Goal: Navigation & Orientation: Find specific page/section

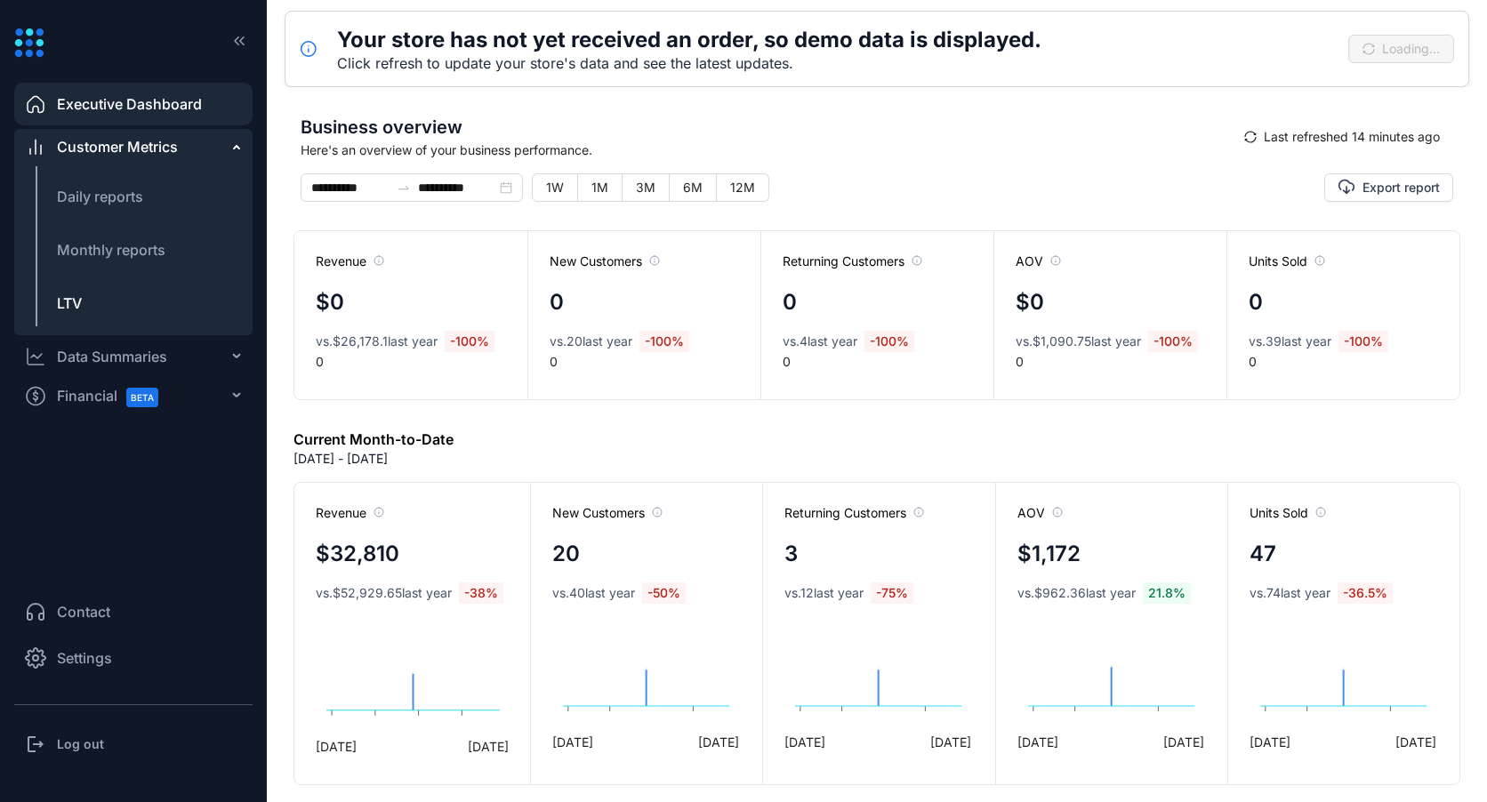
click at [67, 301] on span "LTV" at bounding box center [69, 303] width 25 height 18
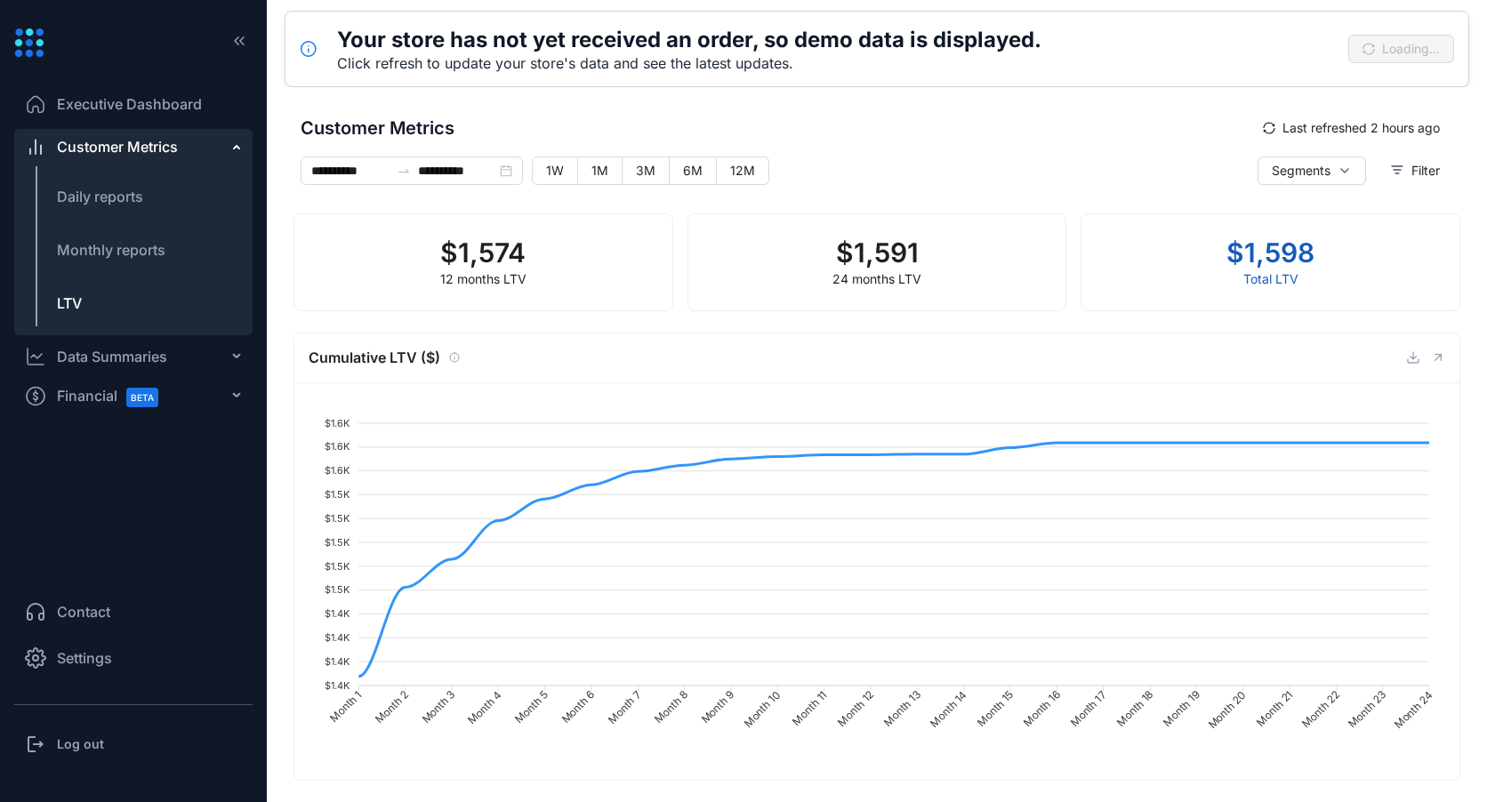
click at [108, 141] on span "Customer Metrics" at bounding box center [117, 146] width 121 height 21
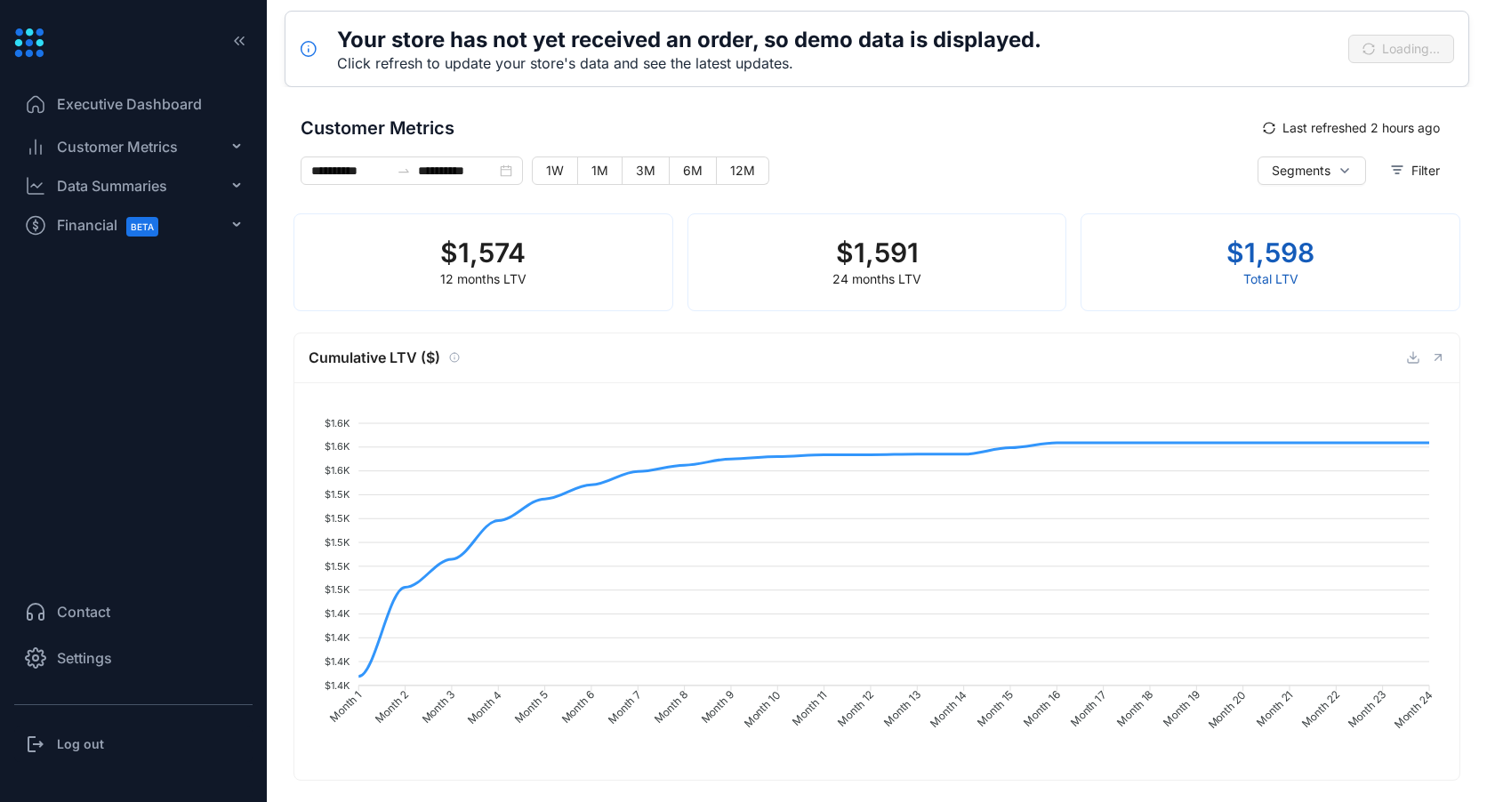
click at [102, 146] on span "Customer Metrics" at bounding box center [117, 146] width 121 height 21
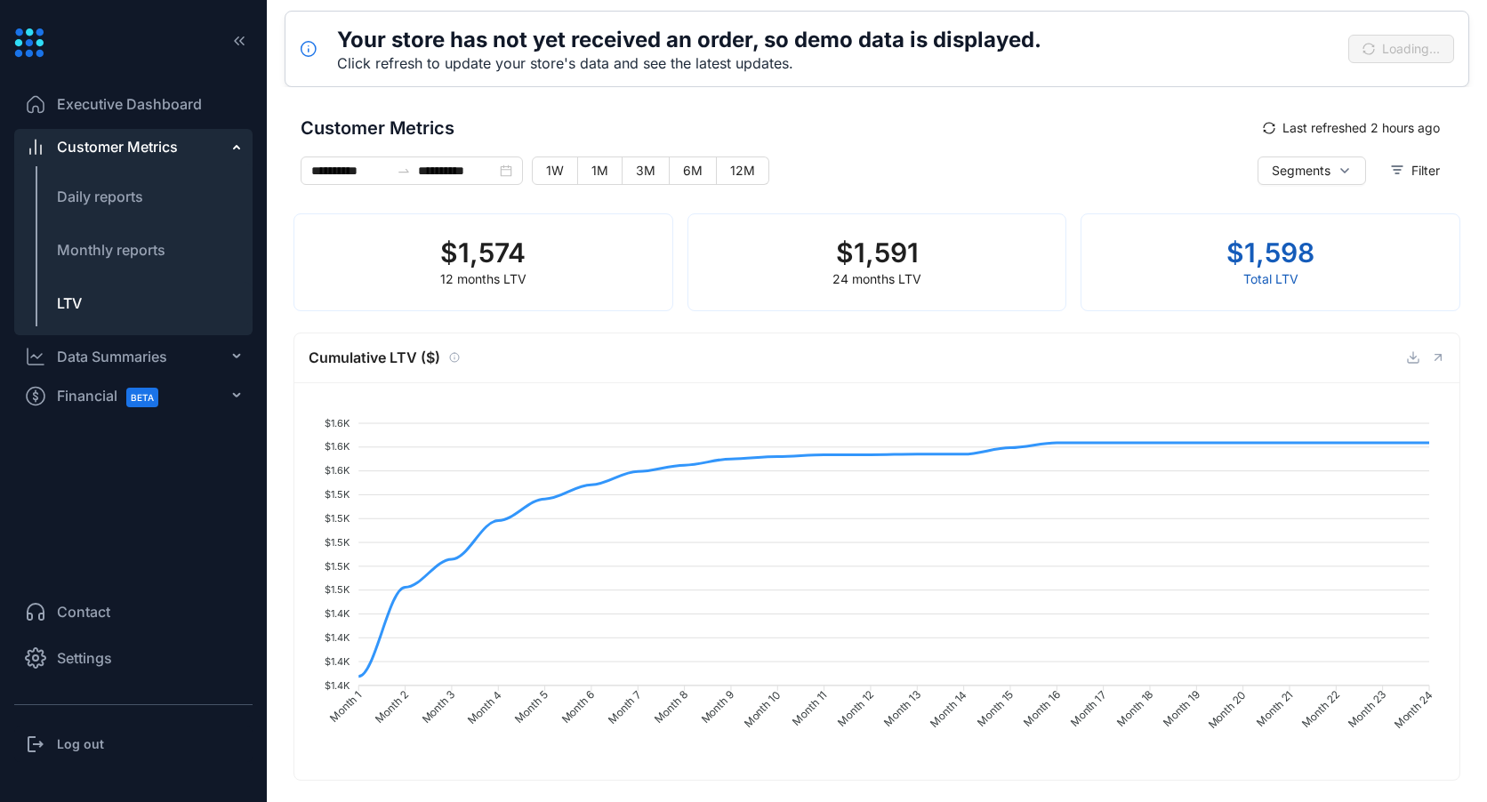
click at [91, 349] on div "Data Summaries" at bounding box center [112, 356] width 110 height 21
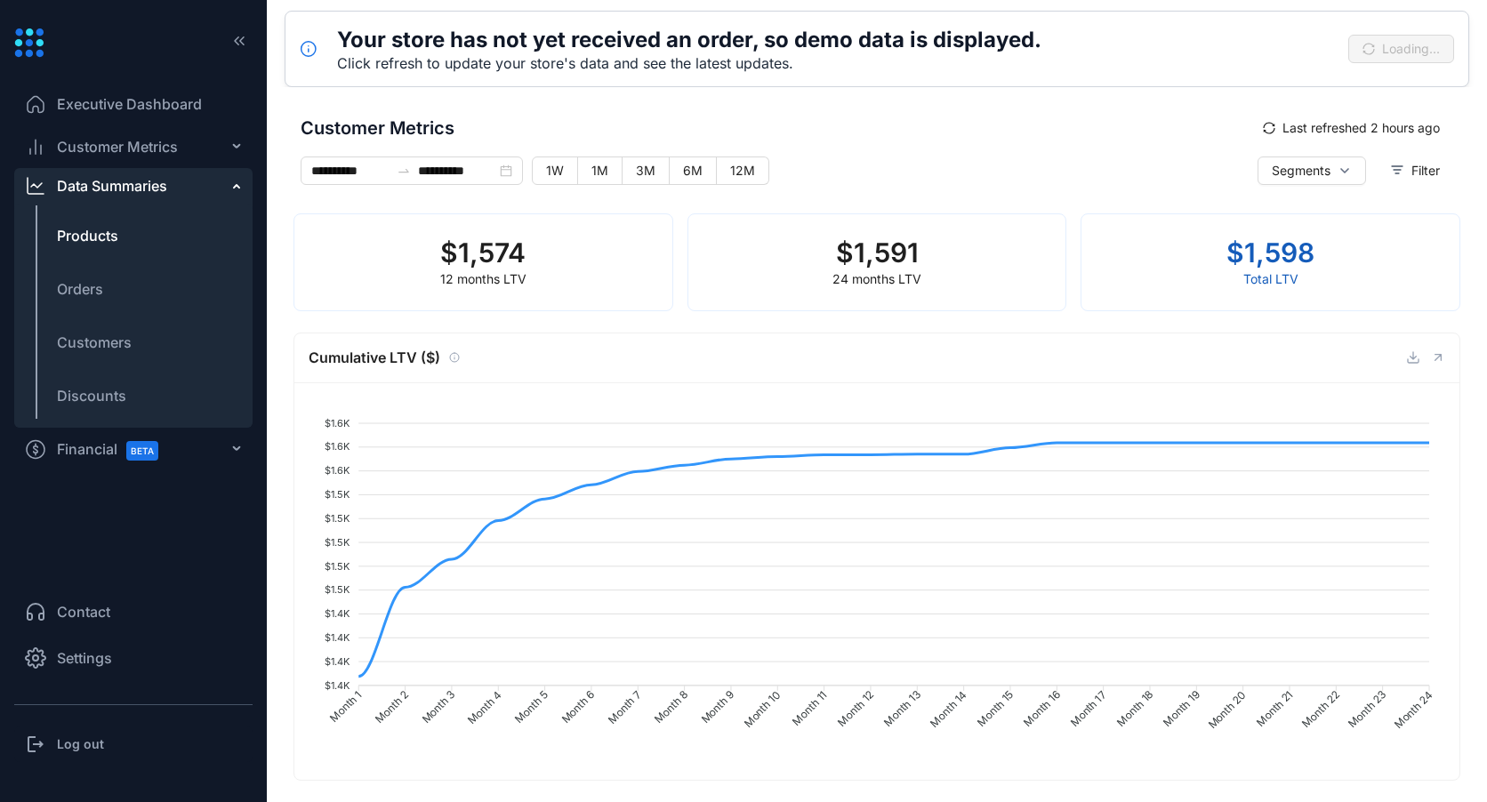
click at [101, 229] on span "Products" at bounding box center [87, 235] width 61 height 21
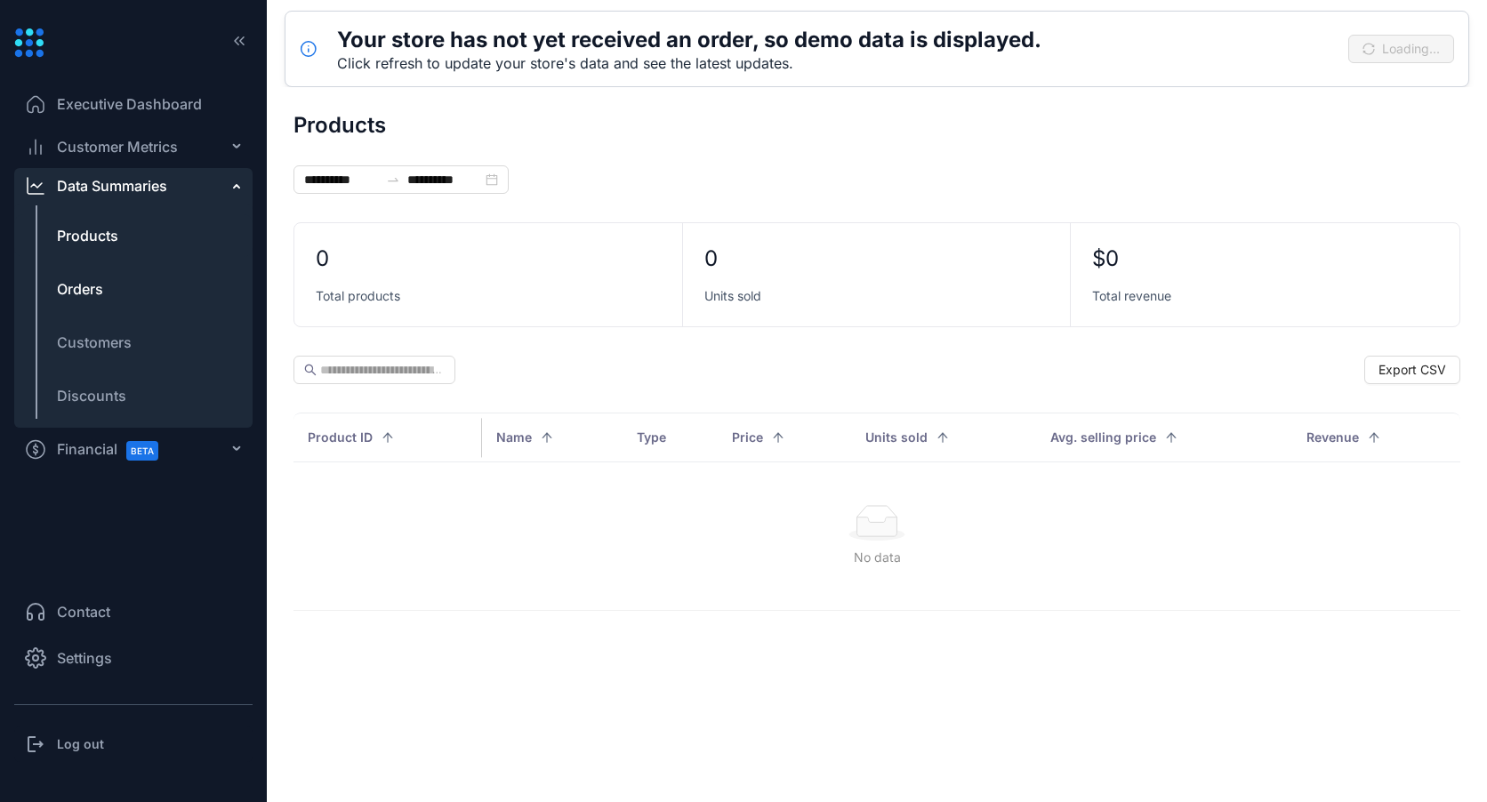
click at [85, 280] on span "Orders" at bounding box center [80, 288] width 46 height 21
type input "**********"
click at [113, 343] on span "Customers" at bounding box center [94, 342] width 75 height 21
click at [106, 399] on span "Discounts" at bounding box center [91, 395] width 69 height 21
click at [96, 450] on span "Financial BETA" at bounding box center [115, 449] width 117 height 40
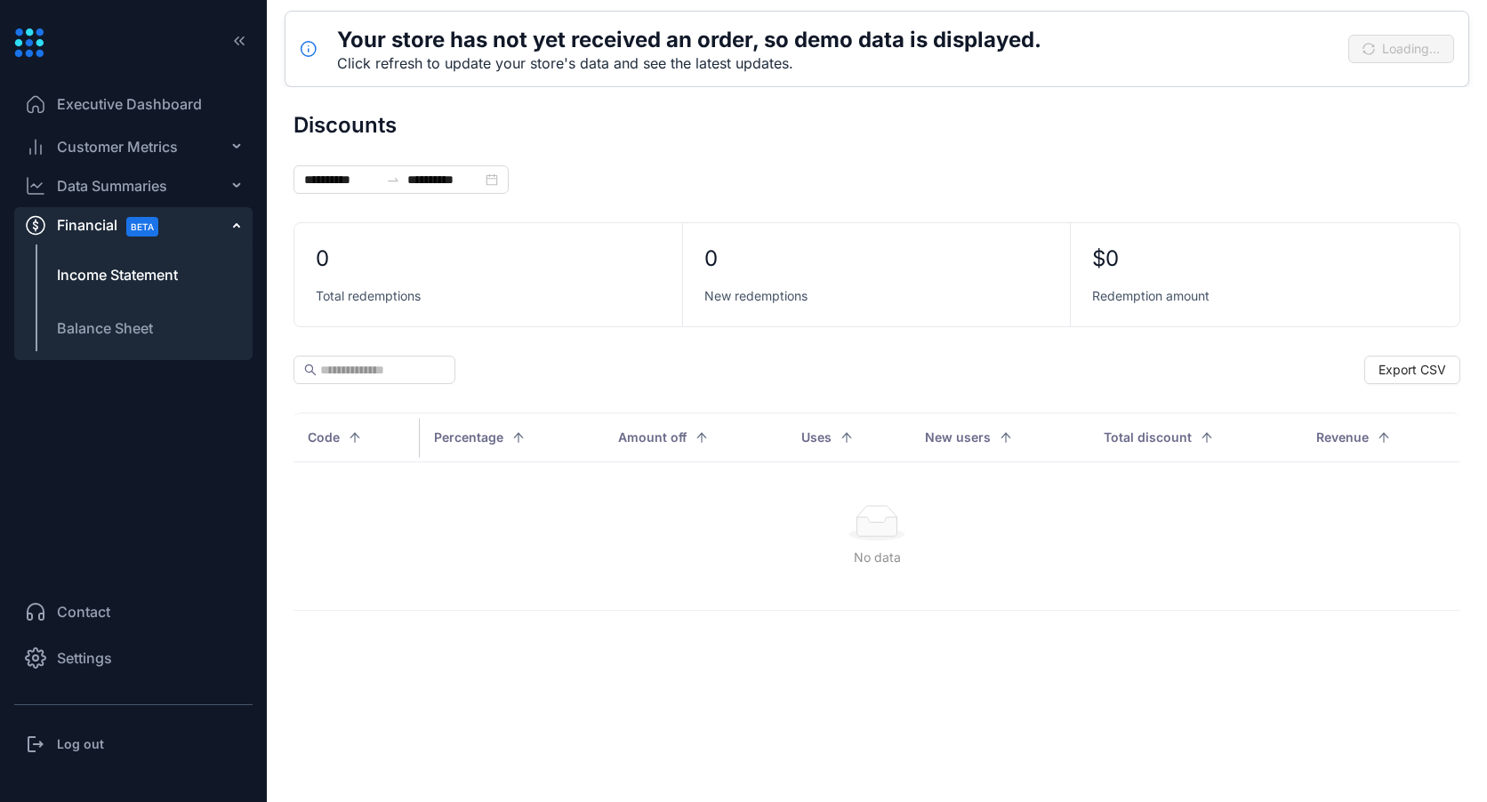
click at [69, 277] on span "Income Statement" at bounding box center [117, 274] width 121 height 21
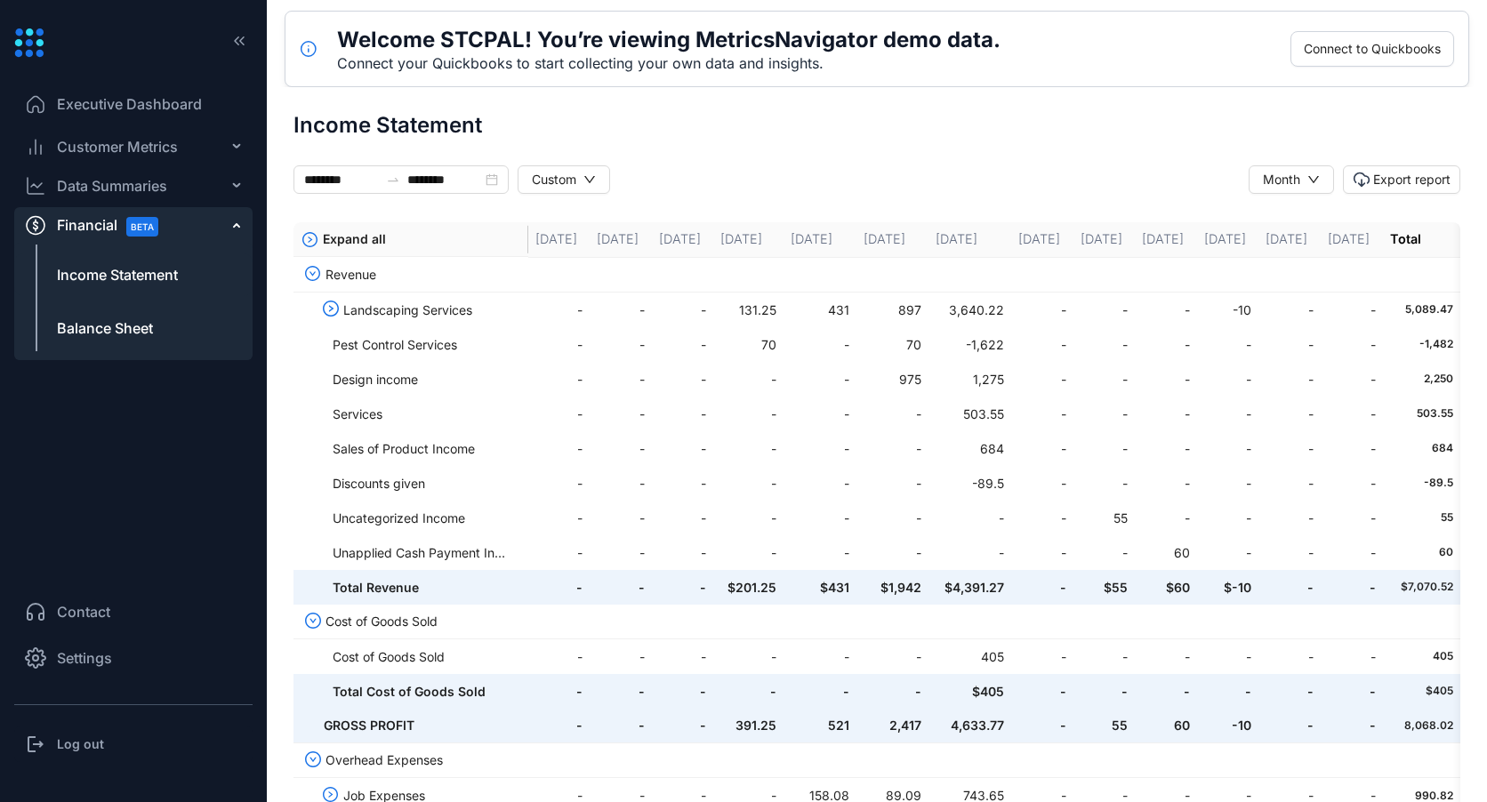
click at [108, 337] on span "Balance Sheet" at bounding box center [105, 327] width 96 height 21
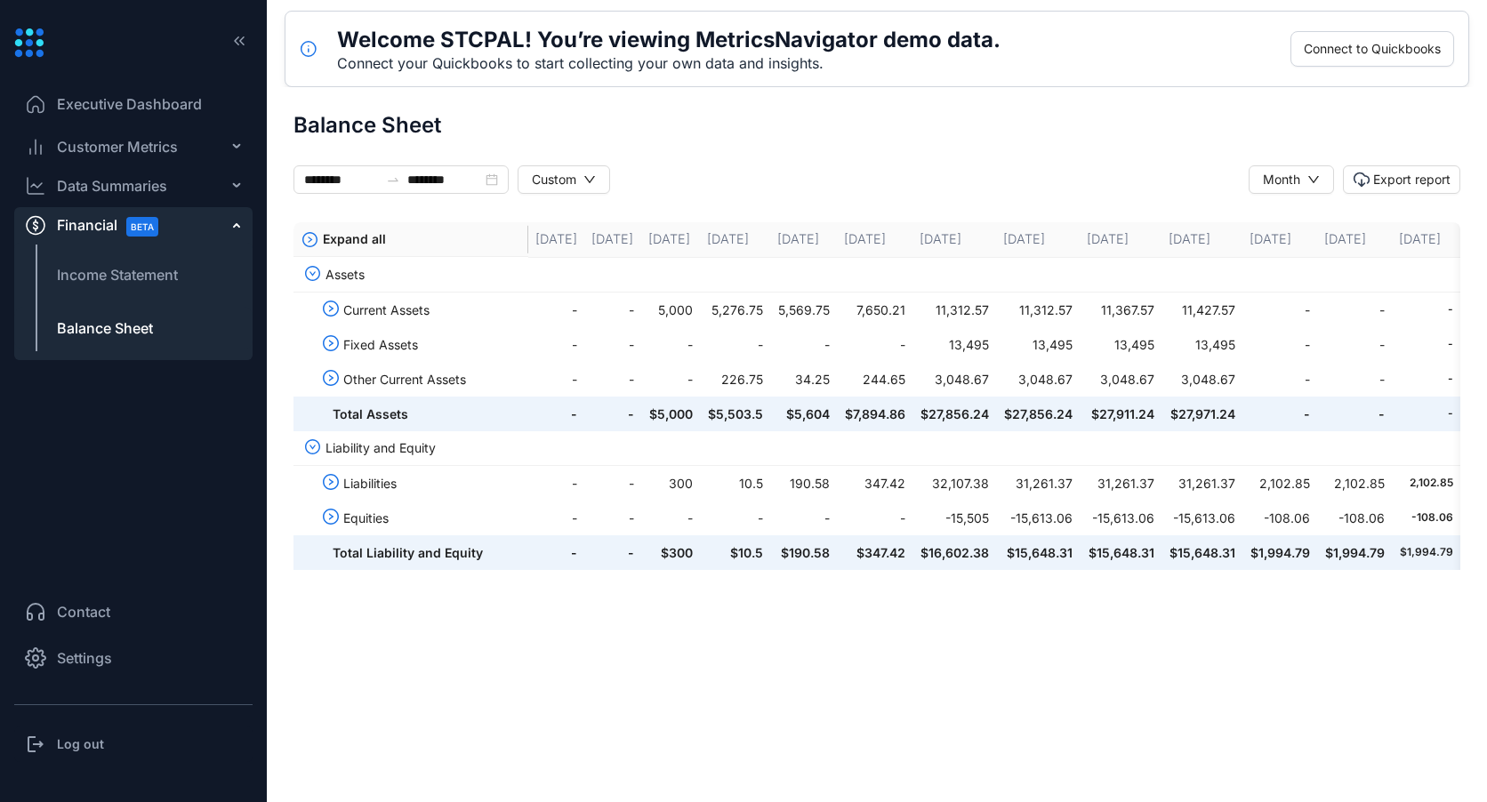
click at [30, 47] on icon at bounding box center [28, 42] width 29 height 29
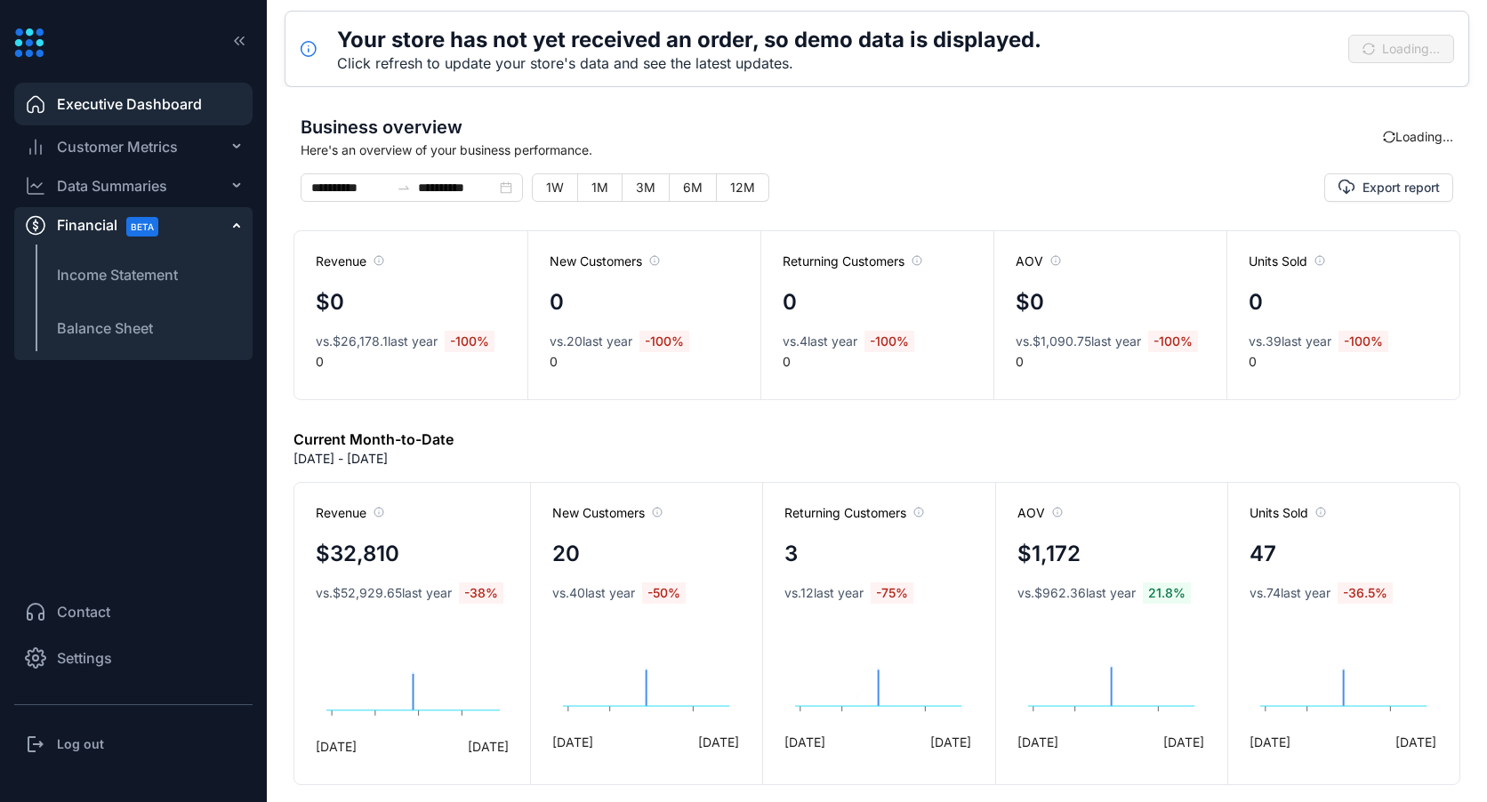
type input "**********"
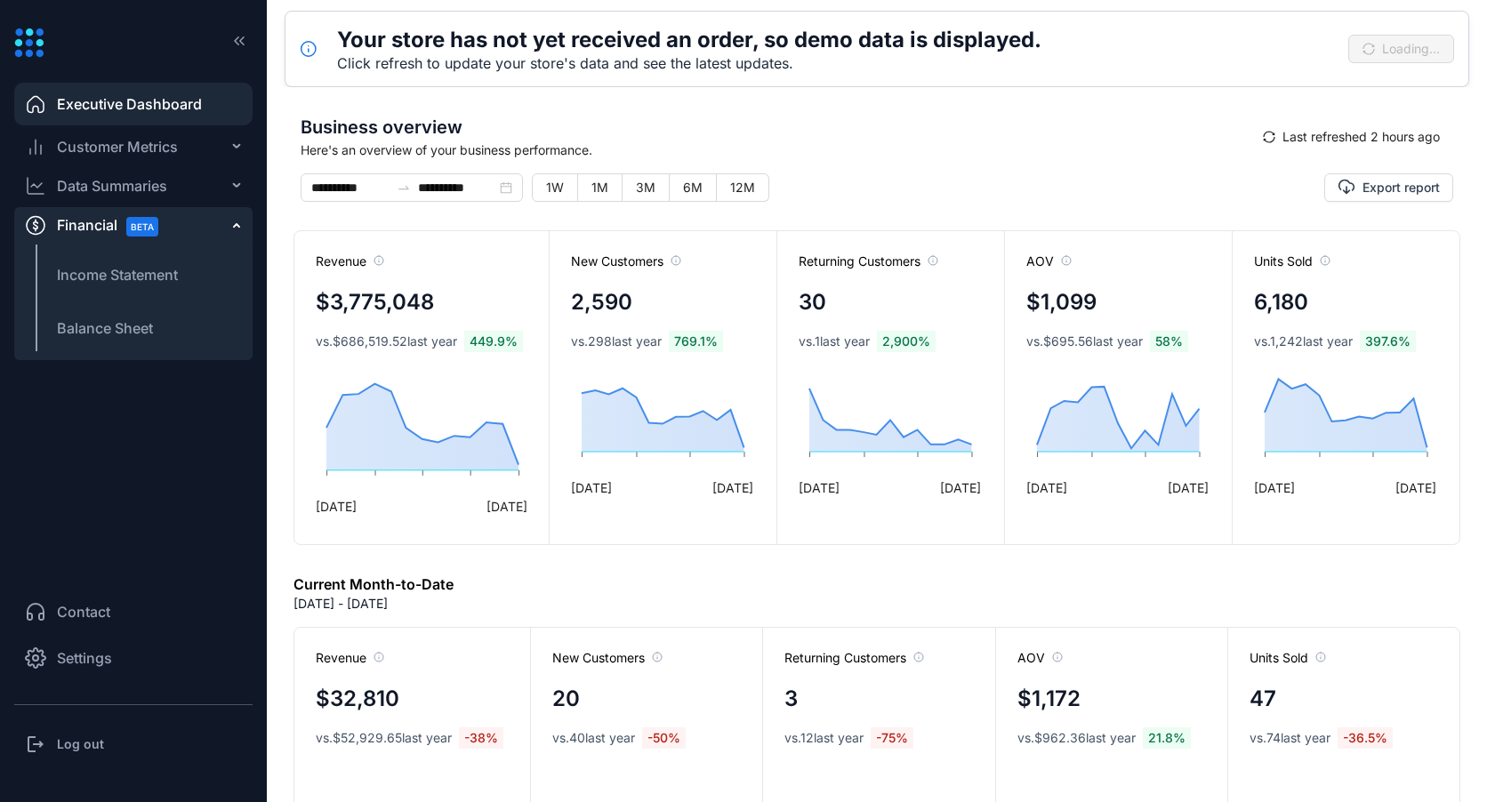
click at [238, 228] on div "Financial BETA" at bounding box center [133, 225] width 238 height 36
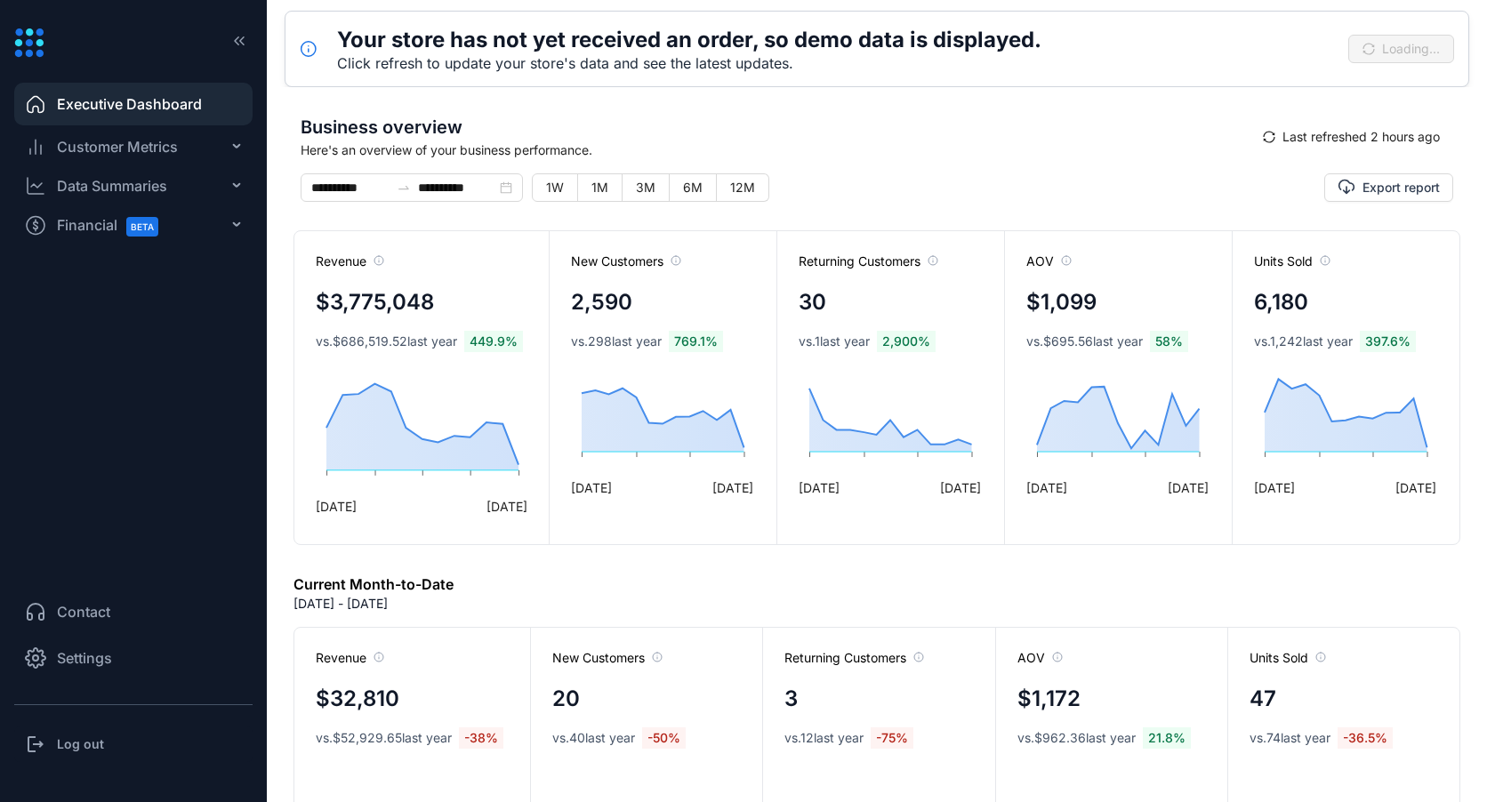
click at [101, 105] on span "Executive Dashboard" at bounding box center [129, 103] width 145 height 21
click at [95, 141] on span "Customer Metrics" at bounding box center [117, 146] width 121 height 21
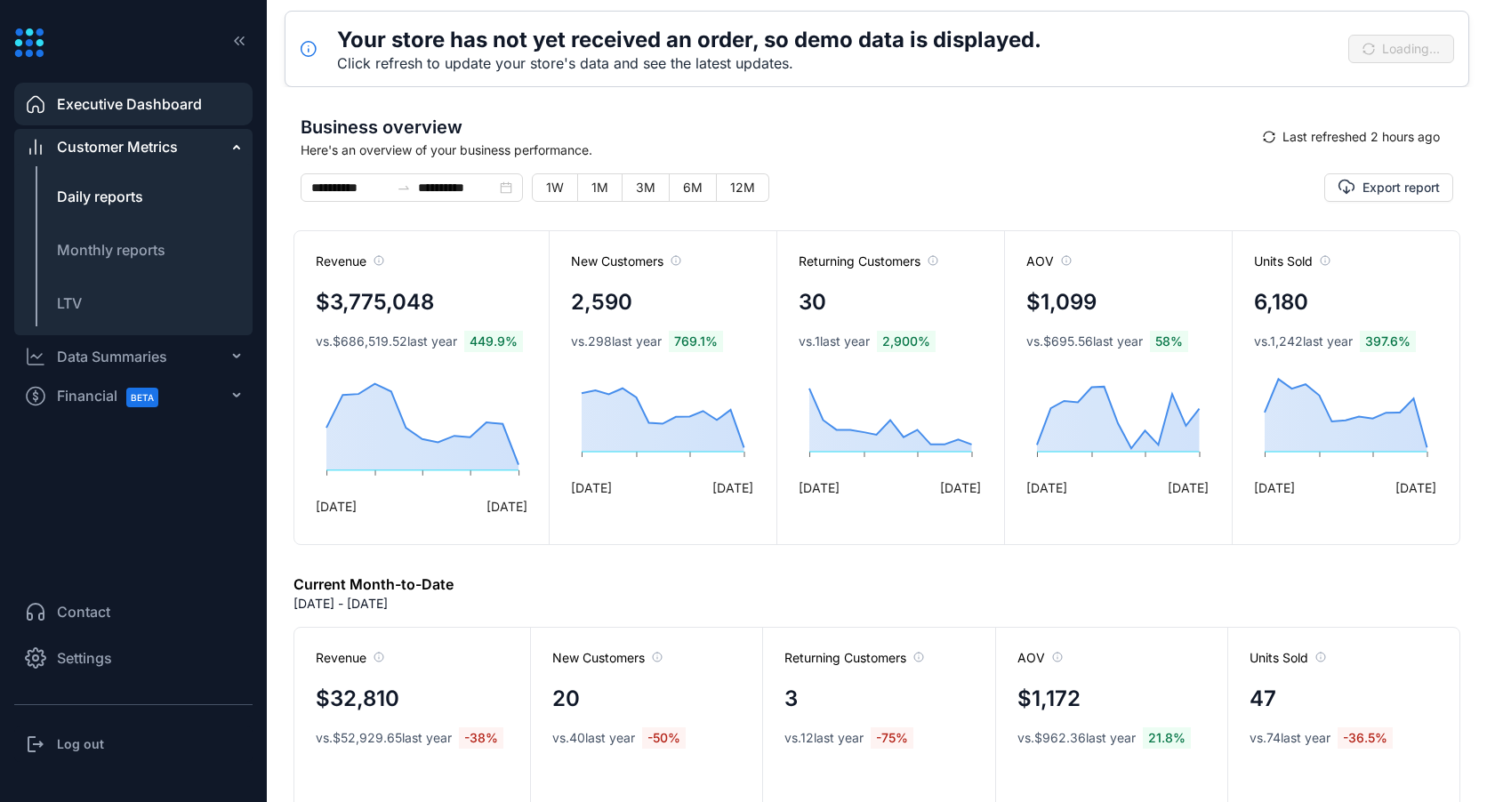
click at [124, 196] on span "Daily reports" at bounding box center [100, 197] width 86 height 18
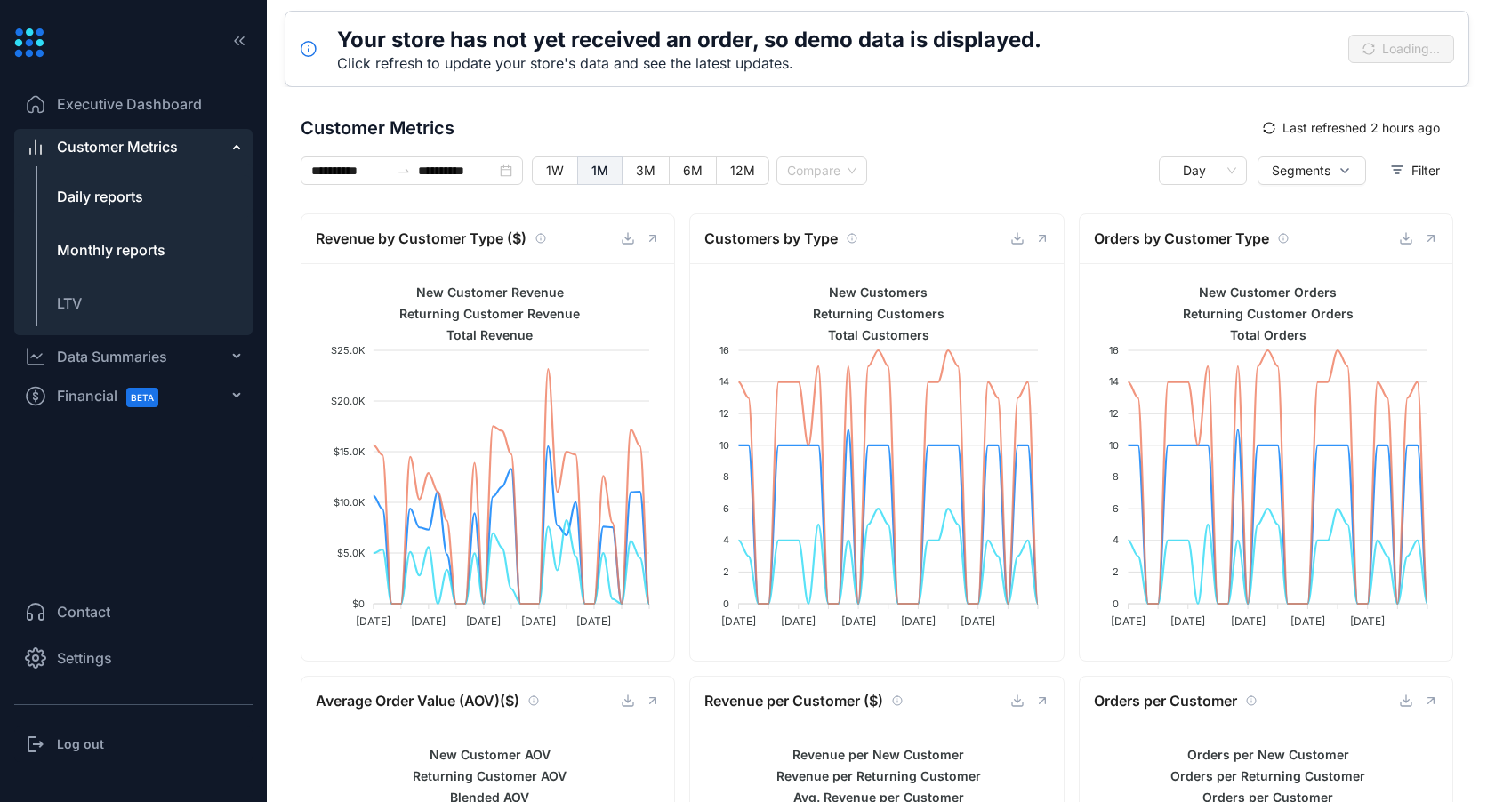
click at [126, 245] on span "Monthly reports" at bounding box center [111, 250] width 108 height 18
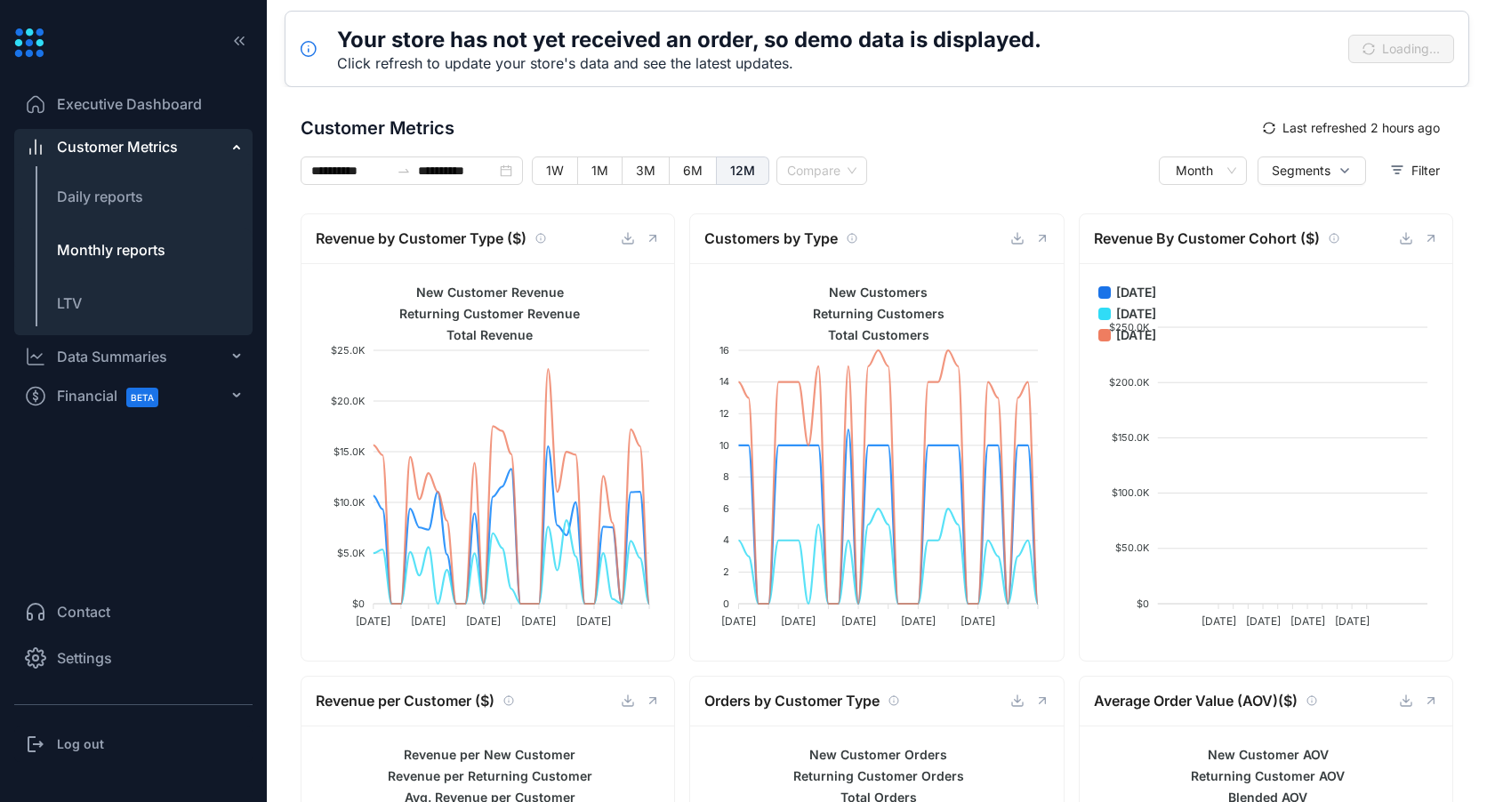
type input "**********"
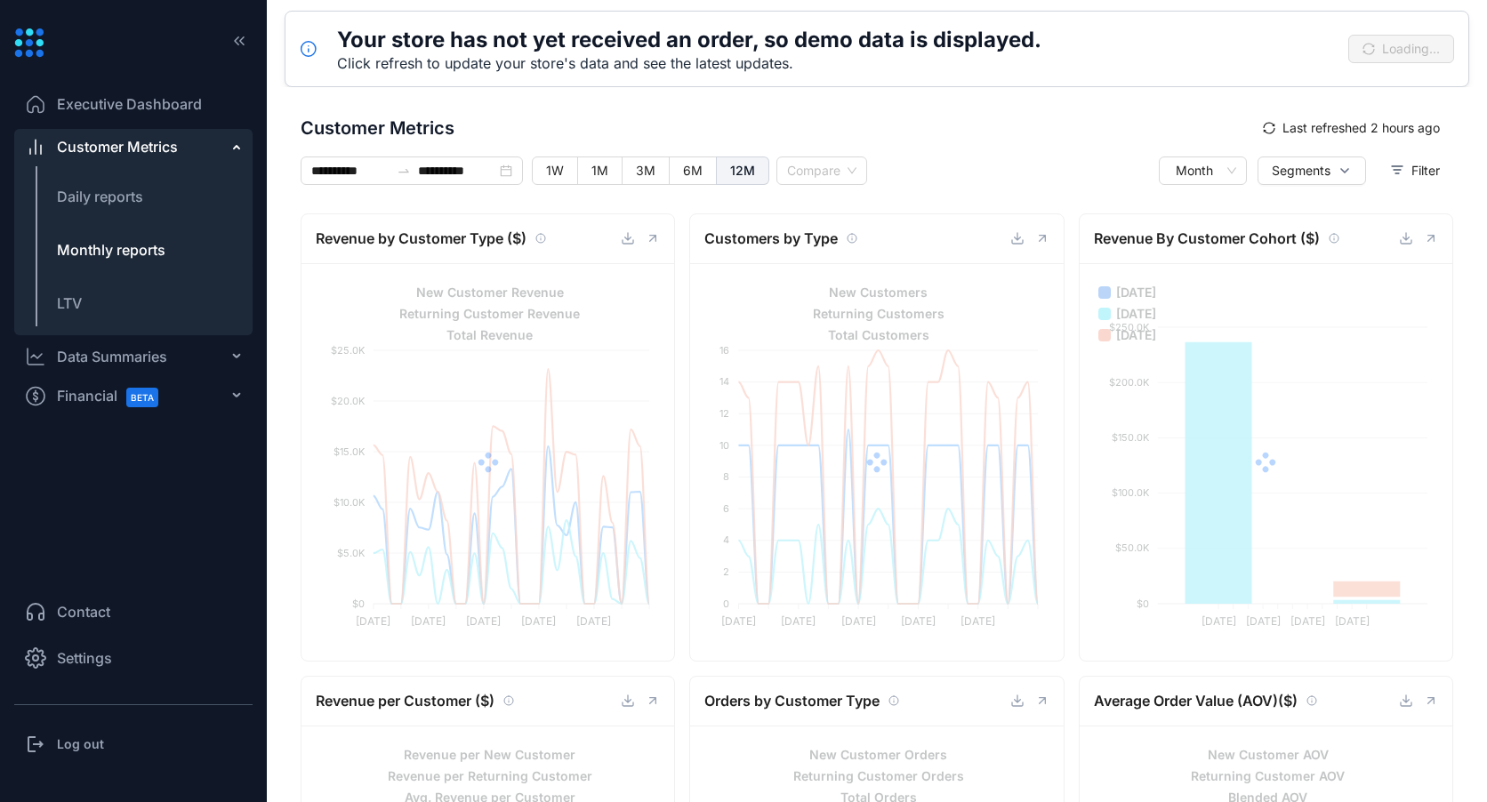
click at [134, 99] on span "Executive Dashboard" at bounding box center [129, 103] width 145 height 21
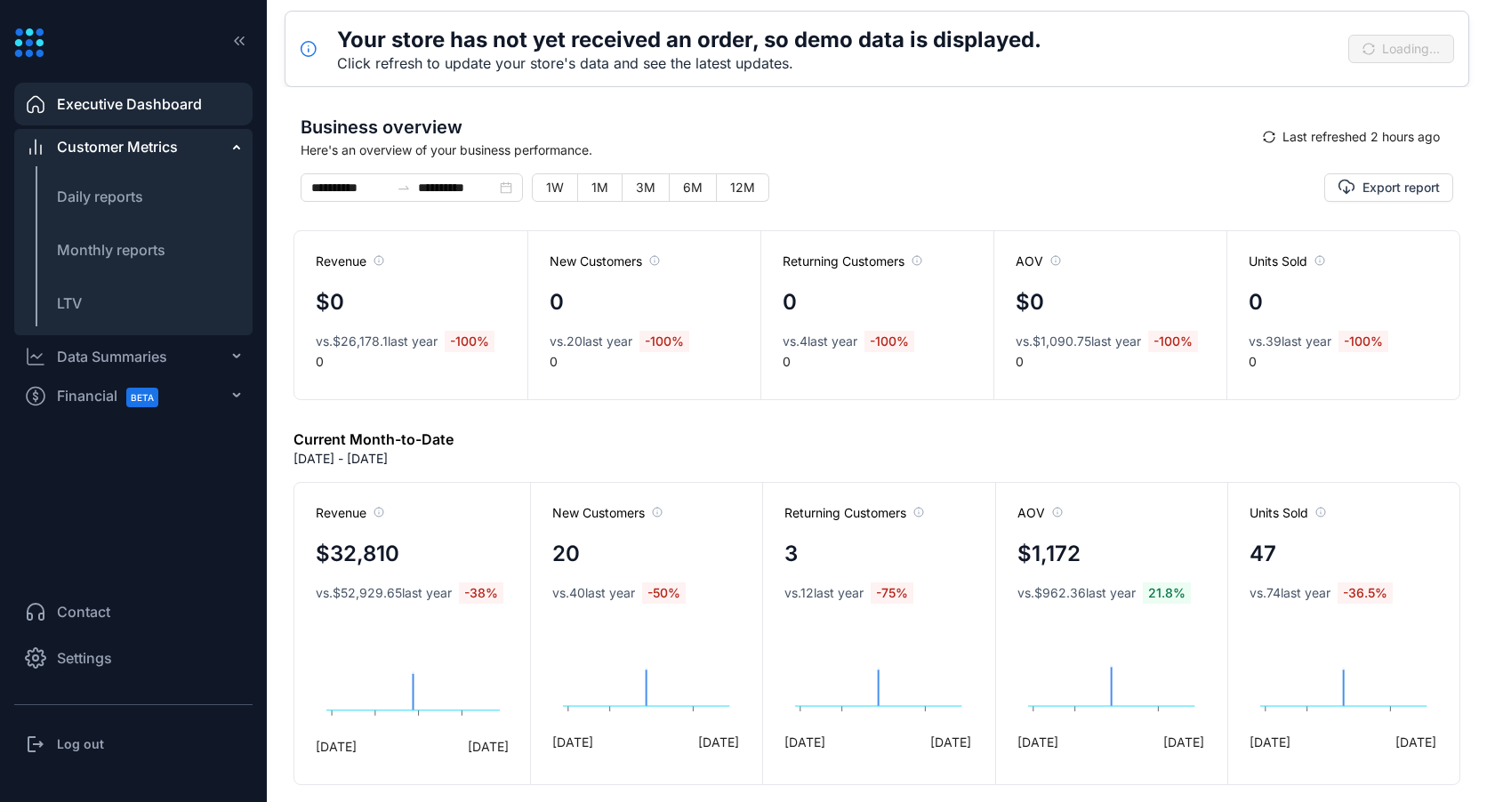
click at [142, 107] on span "Executive Dashboard" at bounding box center [129, 103] width 145 height 21
click at [233, 142] on div "Customer Metrics" at bounding box center [133, 147] width 238 height 36
